Goal: Information Seeking & Learning: Learn about a topic

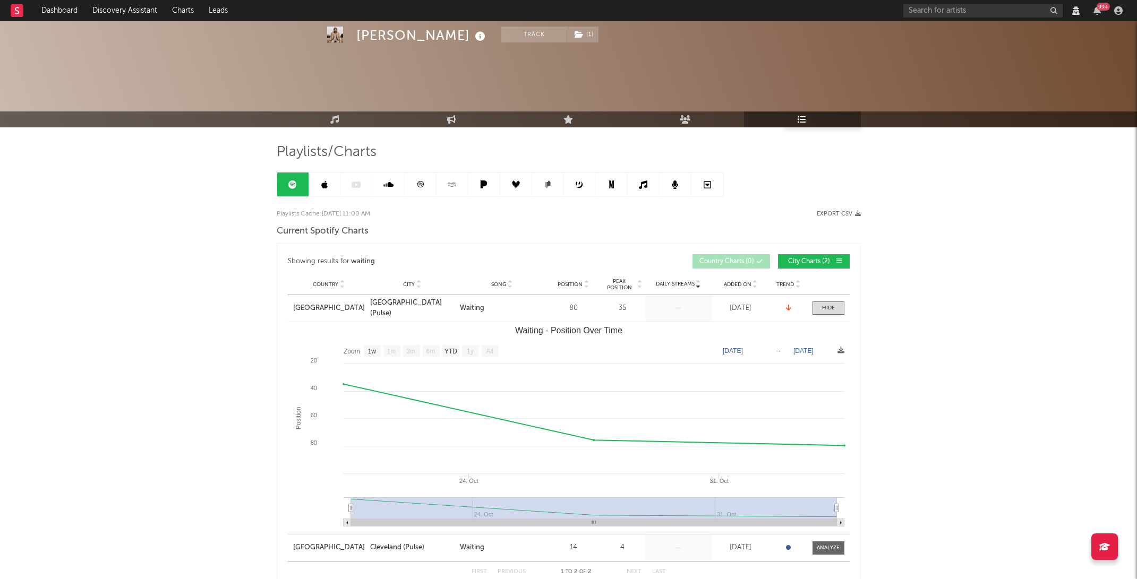
select select "1w"
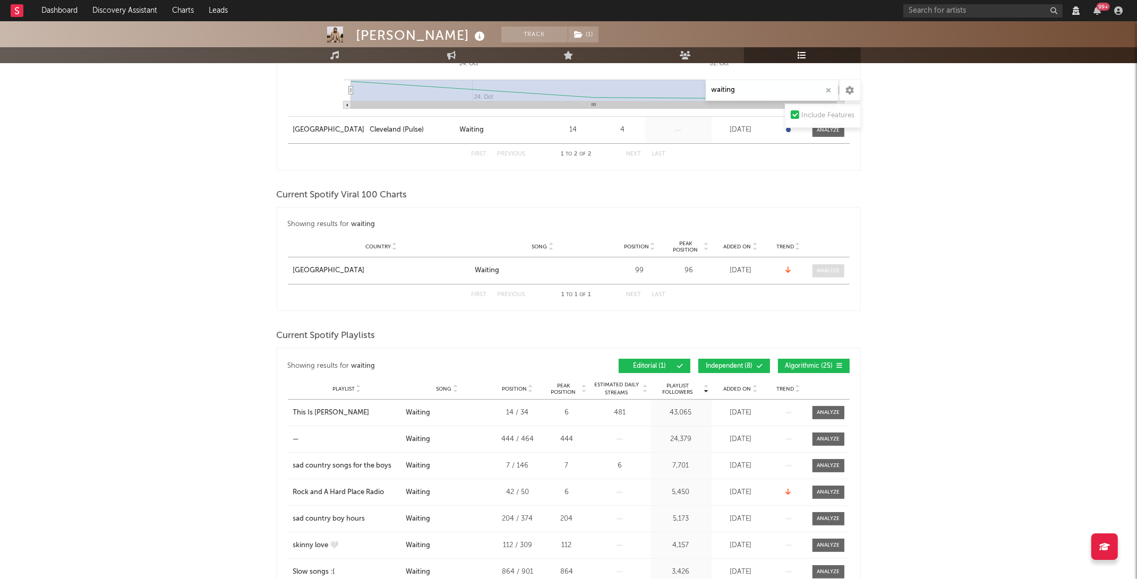
click at [831, 271] on div at bounding box center [827, 271] width 23 height 8
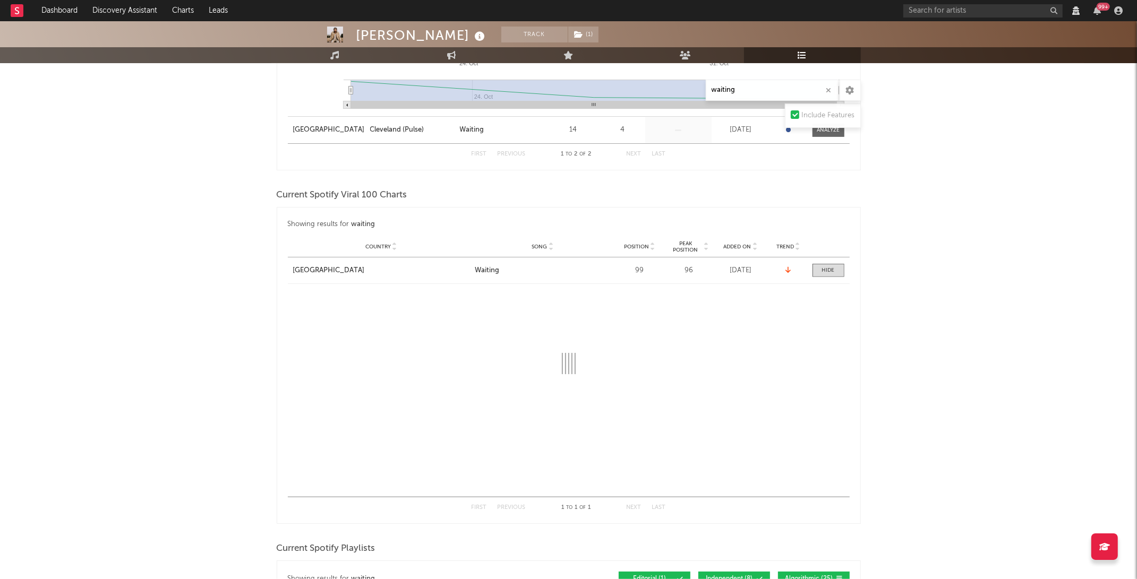
select select "1w"
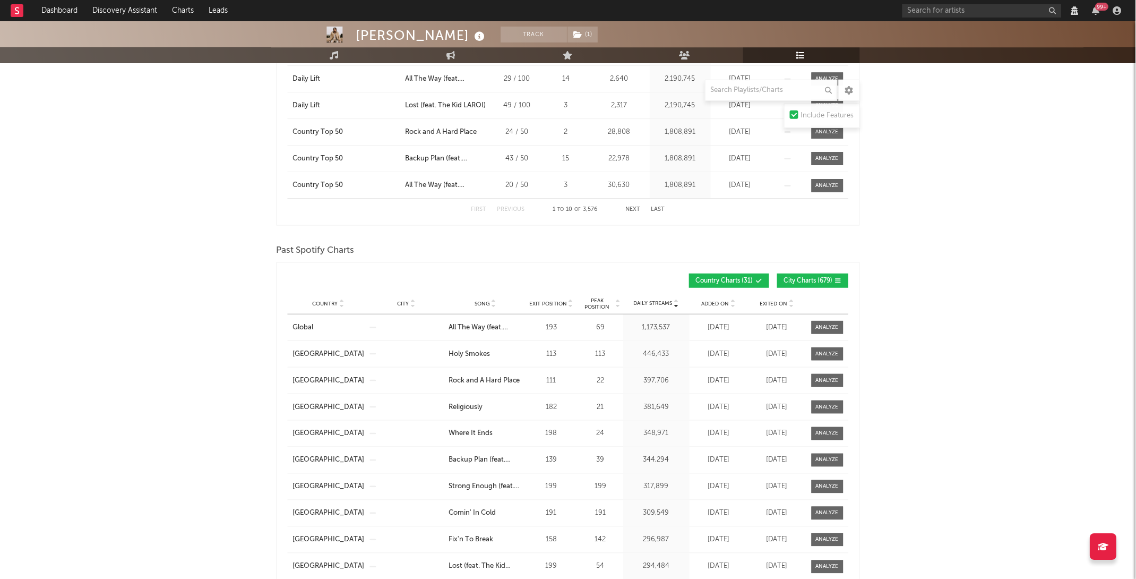
scroll to position [159, 0]
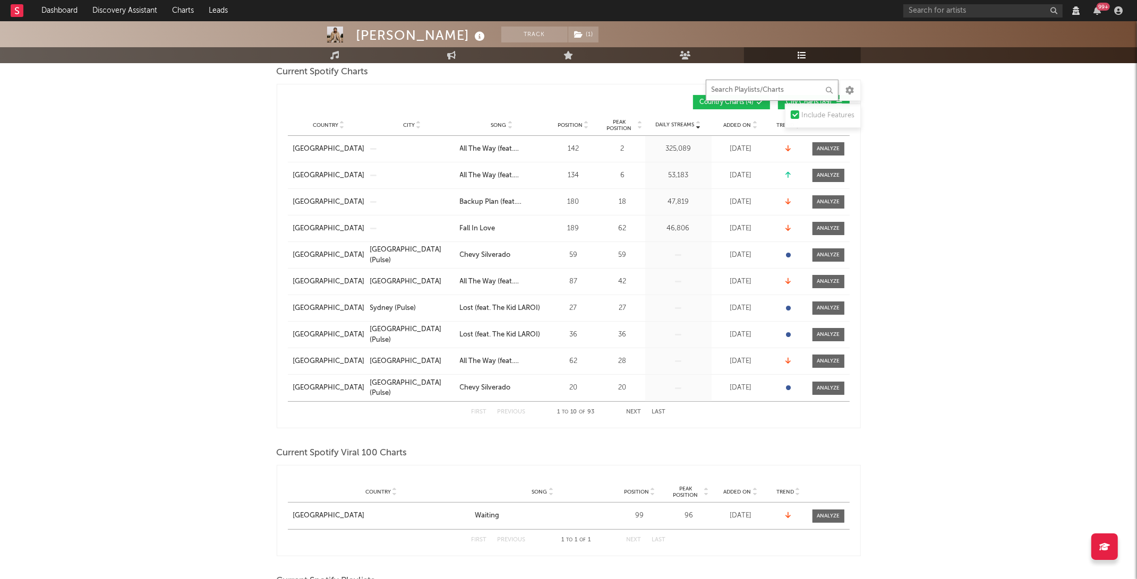
click at [724, 81] on input "text" at bounding box center [772, 90] width 133 height 21
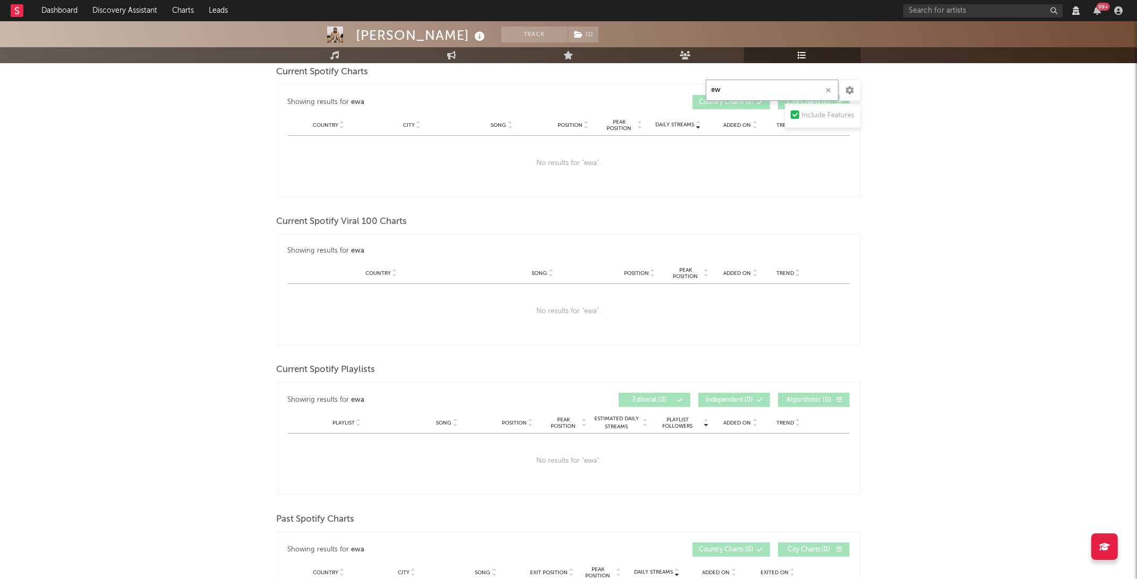
type input "e"
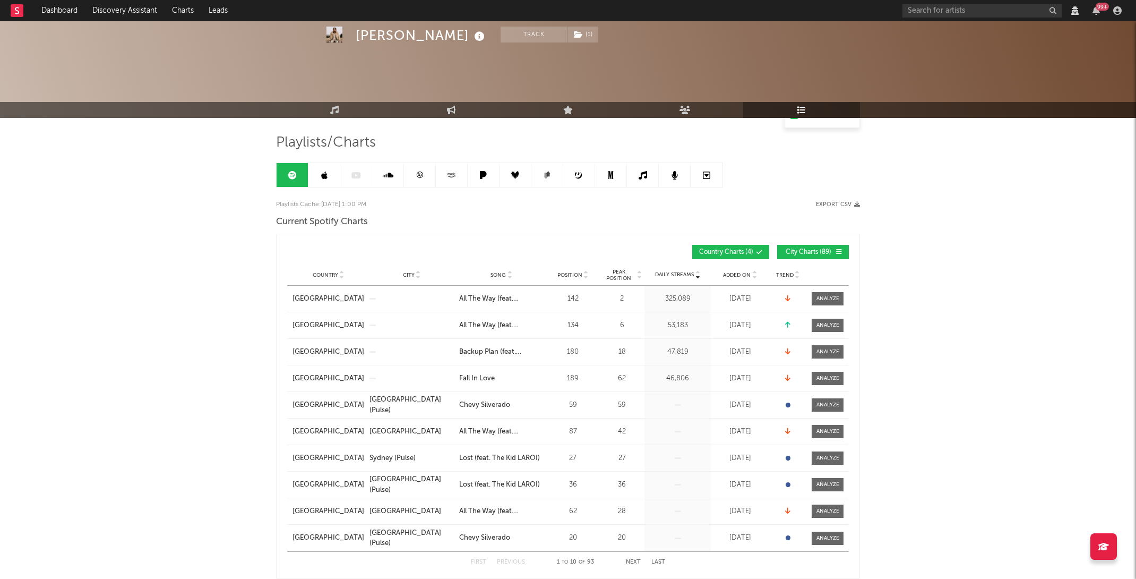
scroll to position [0, 0]
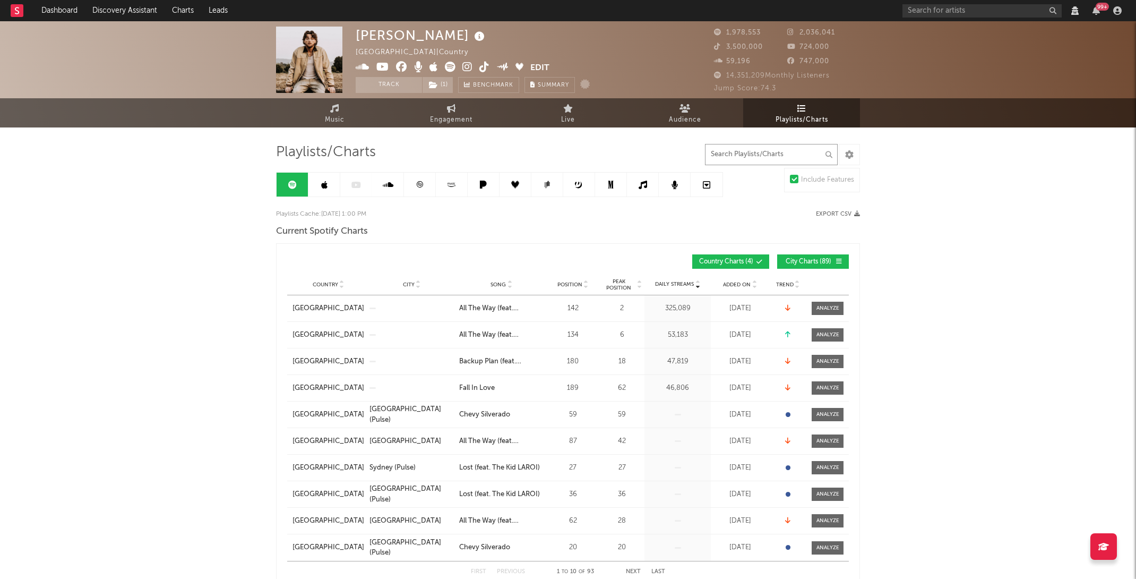
click at [761, 153] on input "text" at bounding box center [771, 154] width 133 height 21
type input "e"
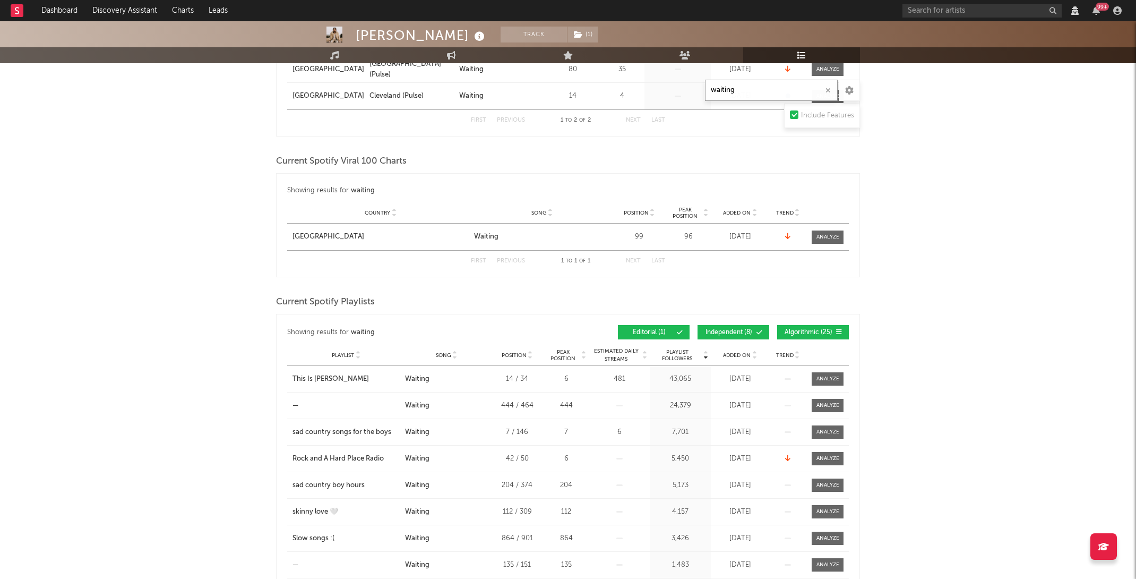
scroll to position [235, 0]
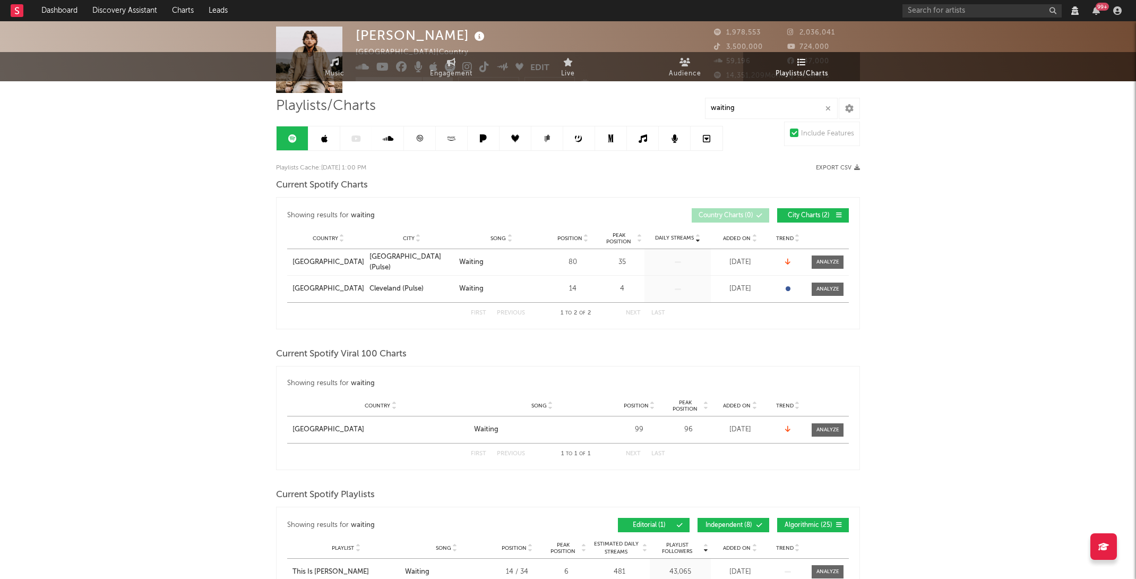
scroll to position [0, 0]
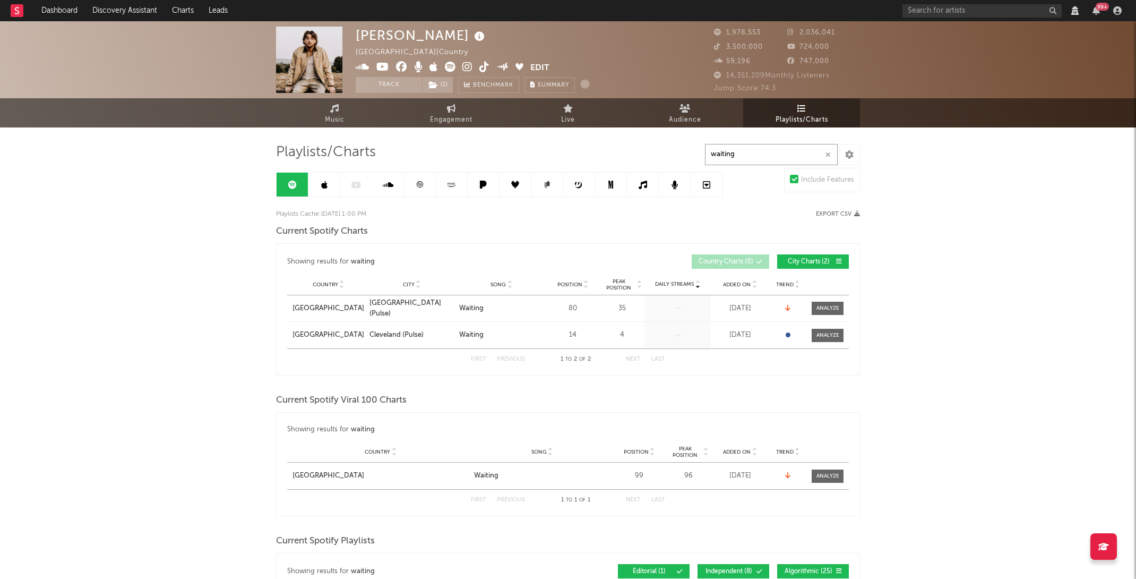
drag, startPoint x: 775, startPoint y: 152, endPoint x: 426, endPoint y: 131, distance: 348.9
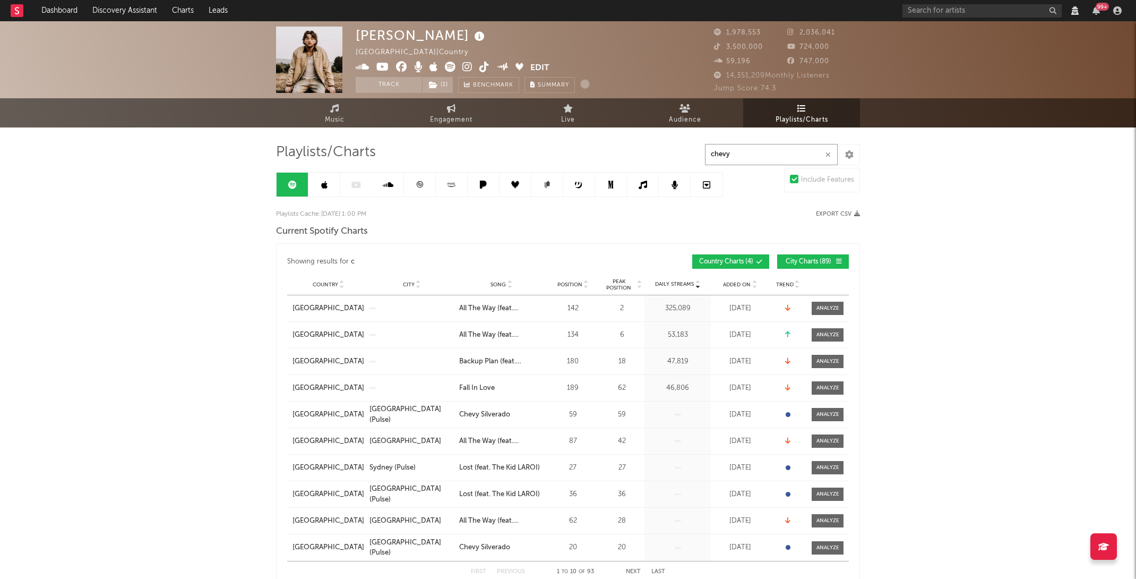
type input "chevy"
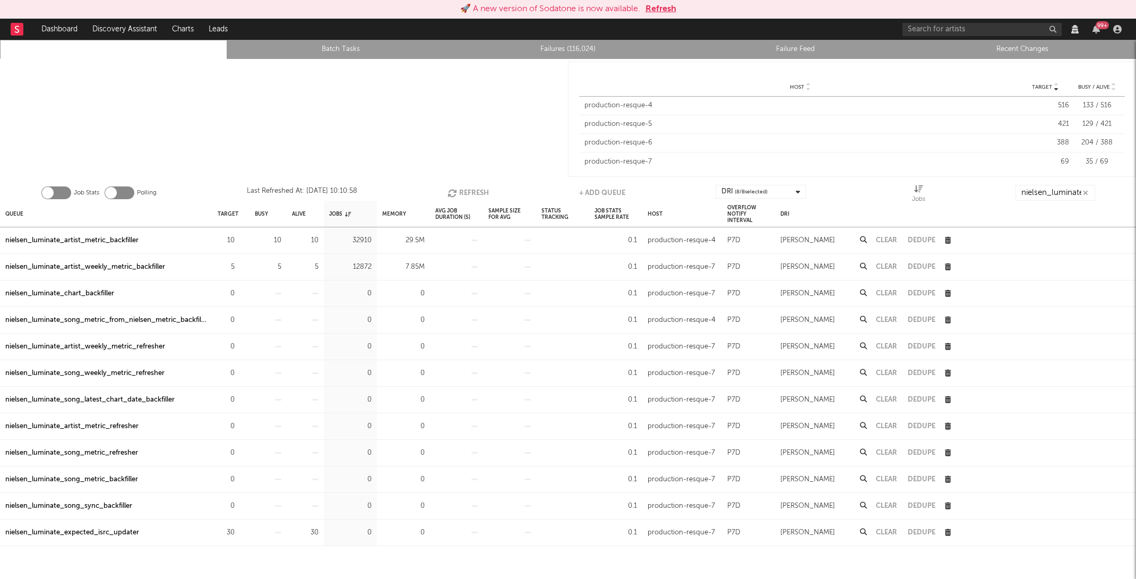
click at [452, 188] on icon "button" at bounding box center [454, 192] width 12 height 9
